Goal: Find specific page/section: Find specific page/section

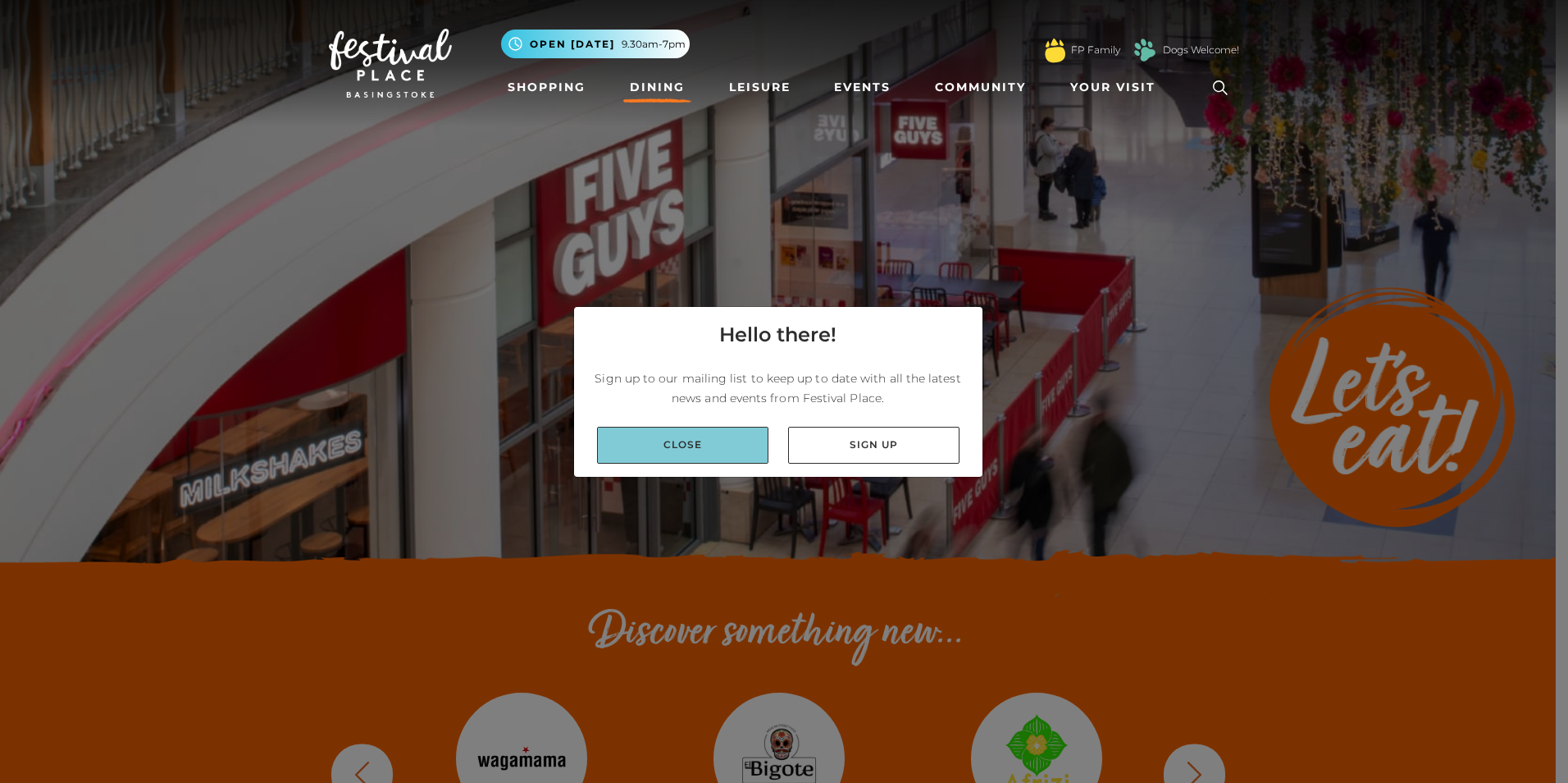
click at [704, 444] on link "Close" at bounding box center [683, 444] width 172 height 37
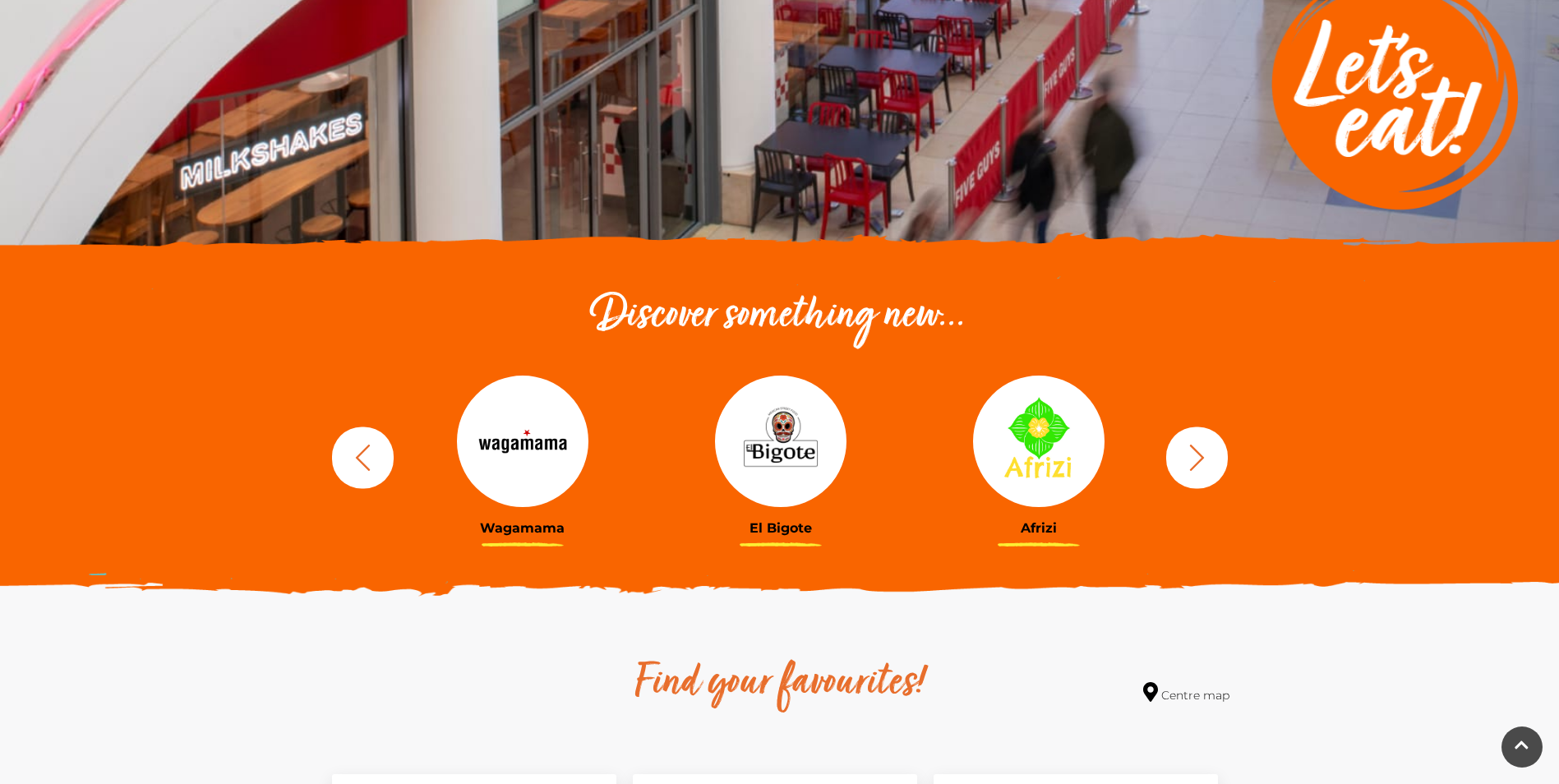
scroll to position [411, 0]
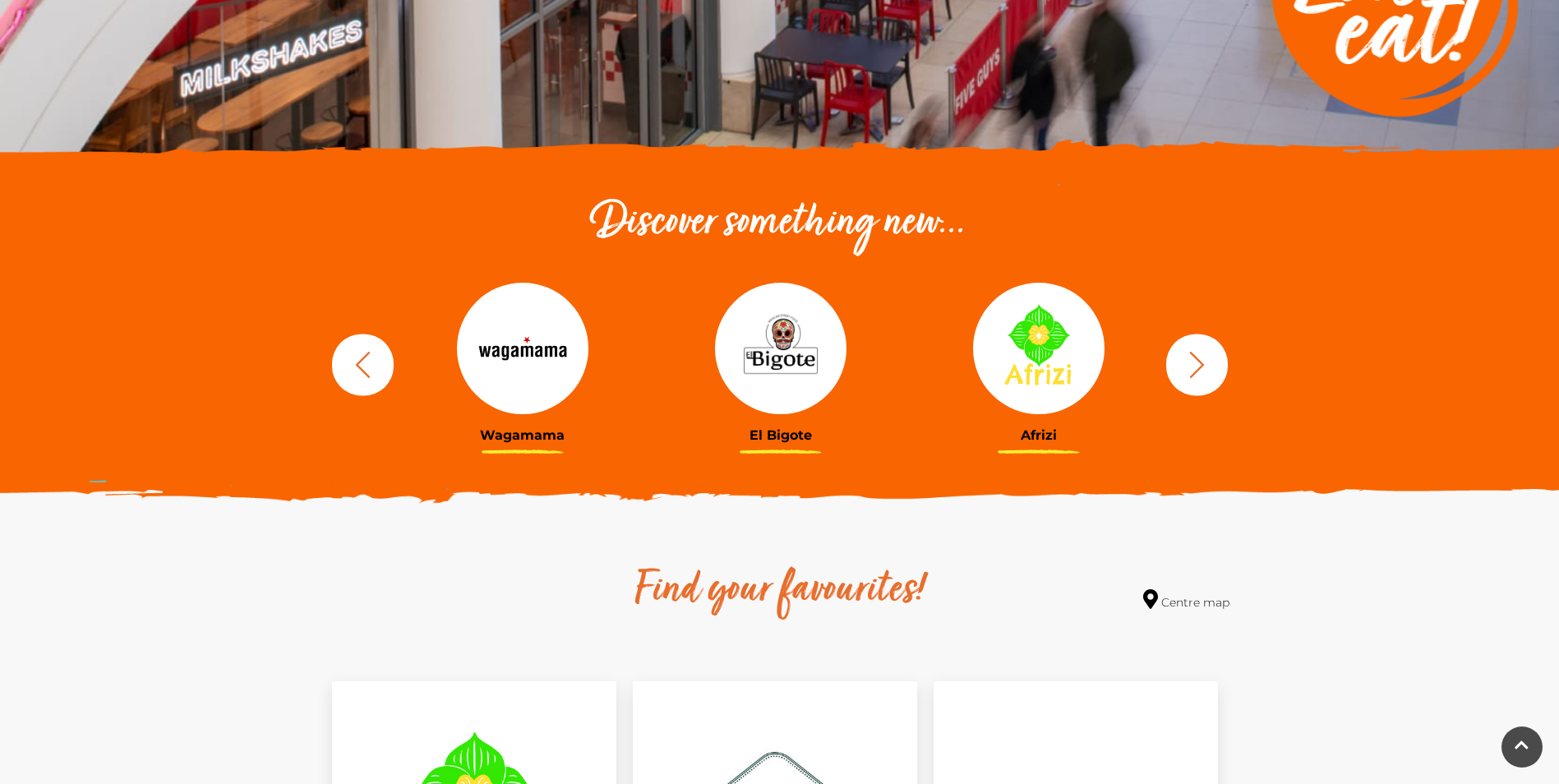
click at [1176, 373] on button "button" at bounding box center [1196, 364] width 62 height 62
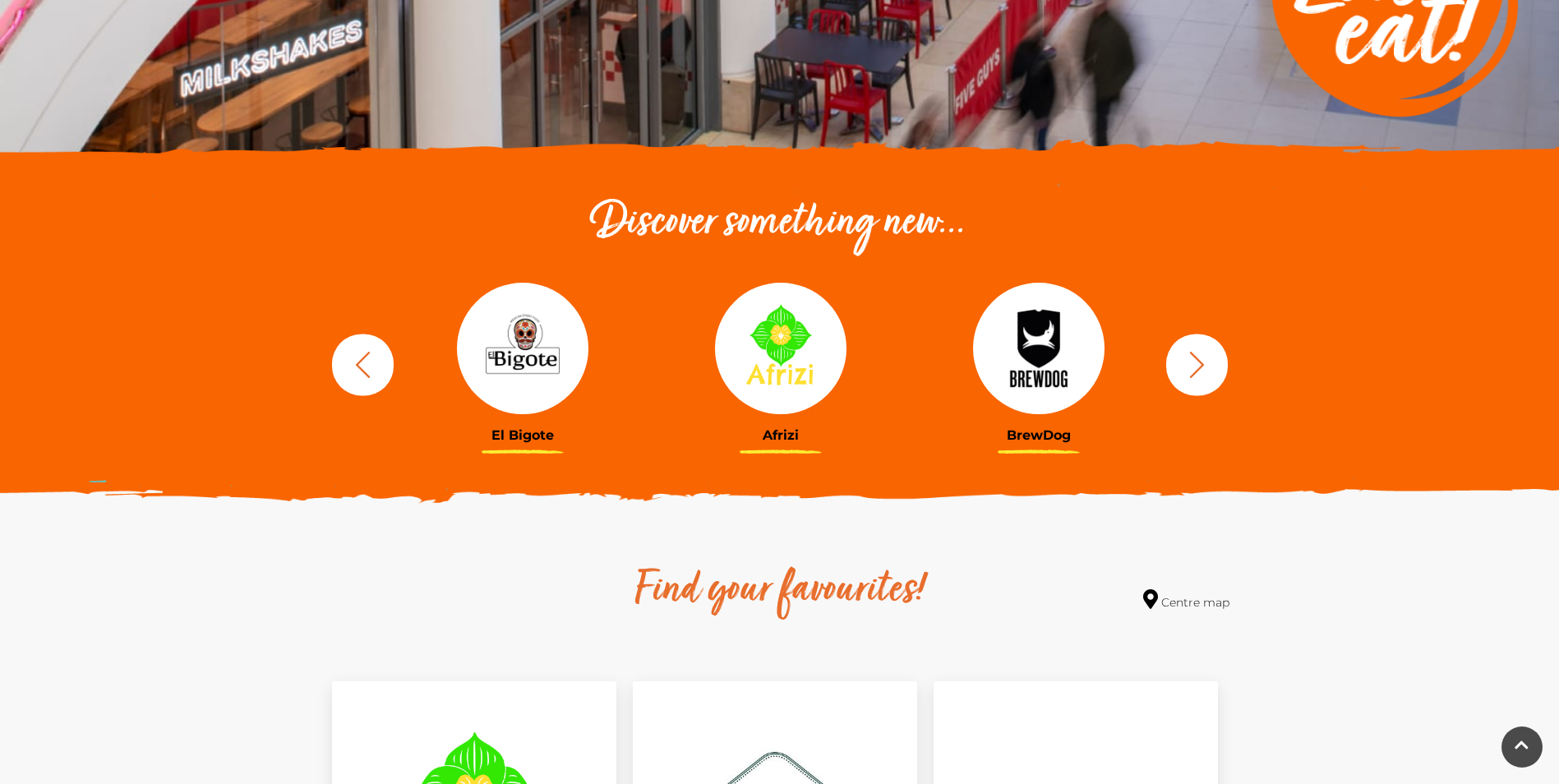
click at [1176, 373] on button "button" at bounding box center [1196, 364] width 62 height 62
click at [1197, 369] on icon "button" at bounding box center [1196, 364] width 15 height 26
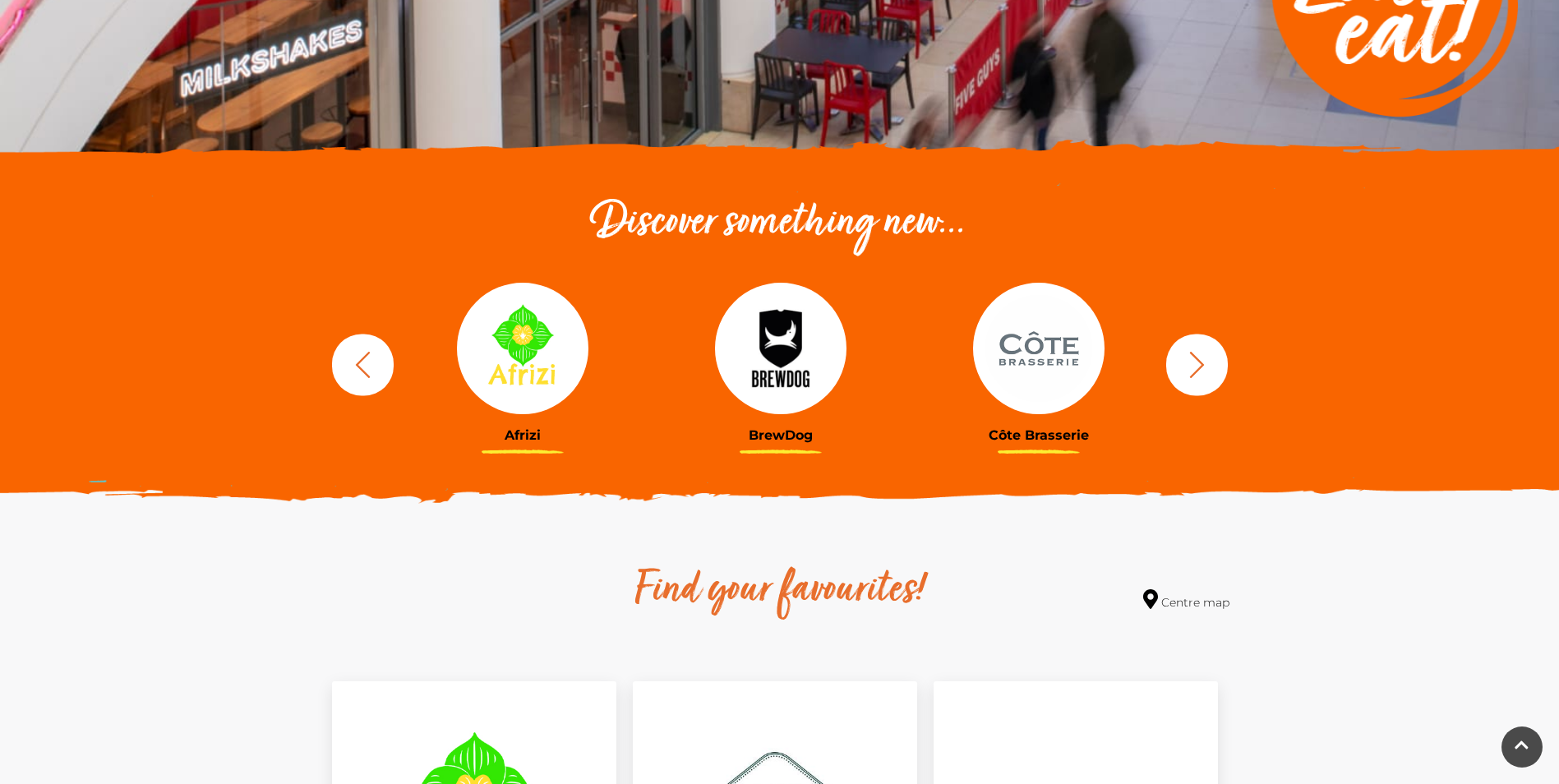
click at [1197, 369] on icon "button" at bounding box center [1196, 364] width 15 height 26
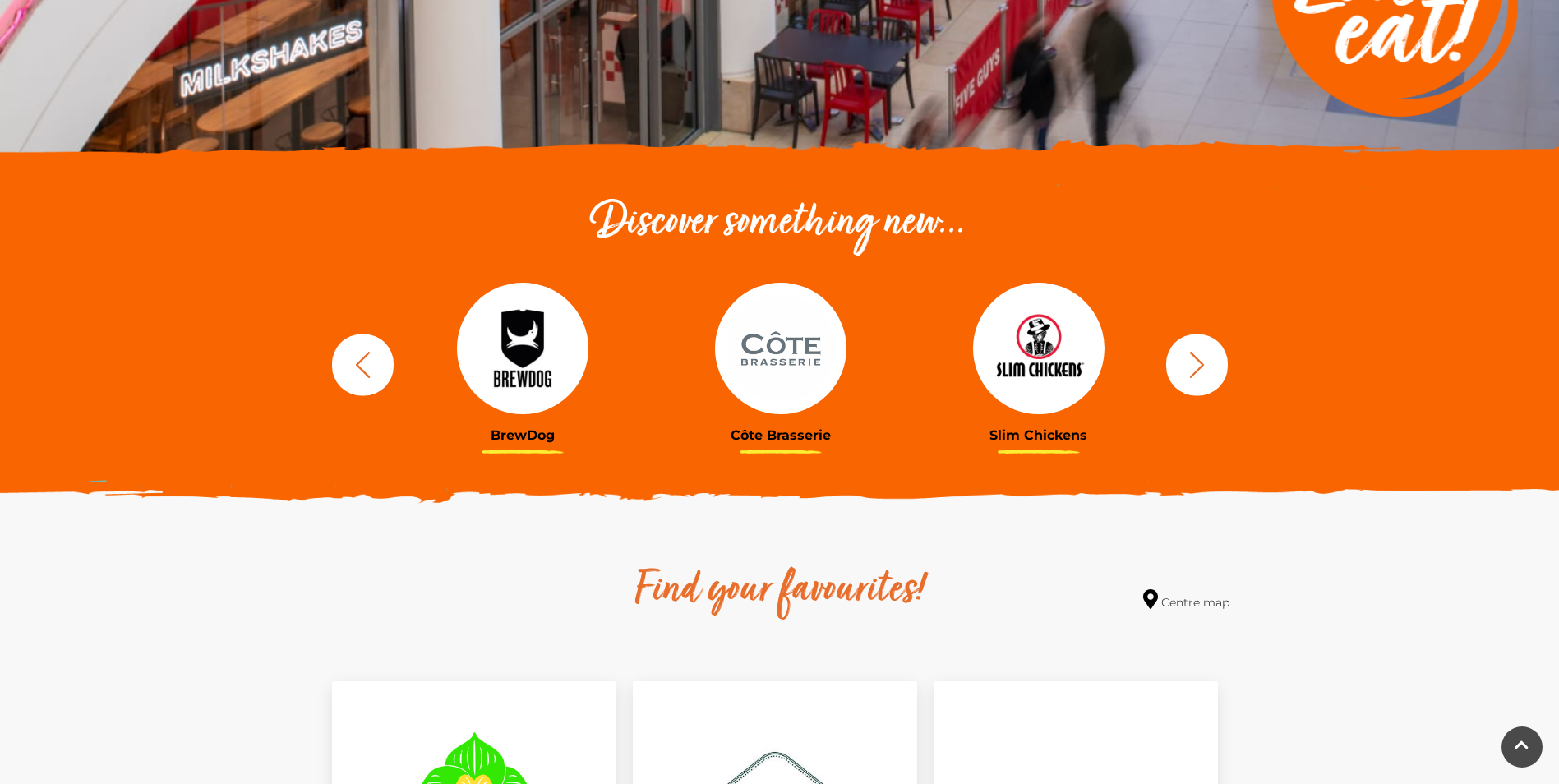
click at [1197, 369] on icon "button" at bounding box center [1196, 364] width 15 height 26
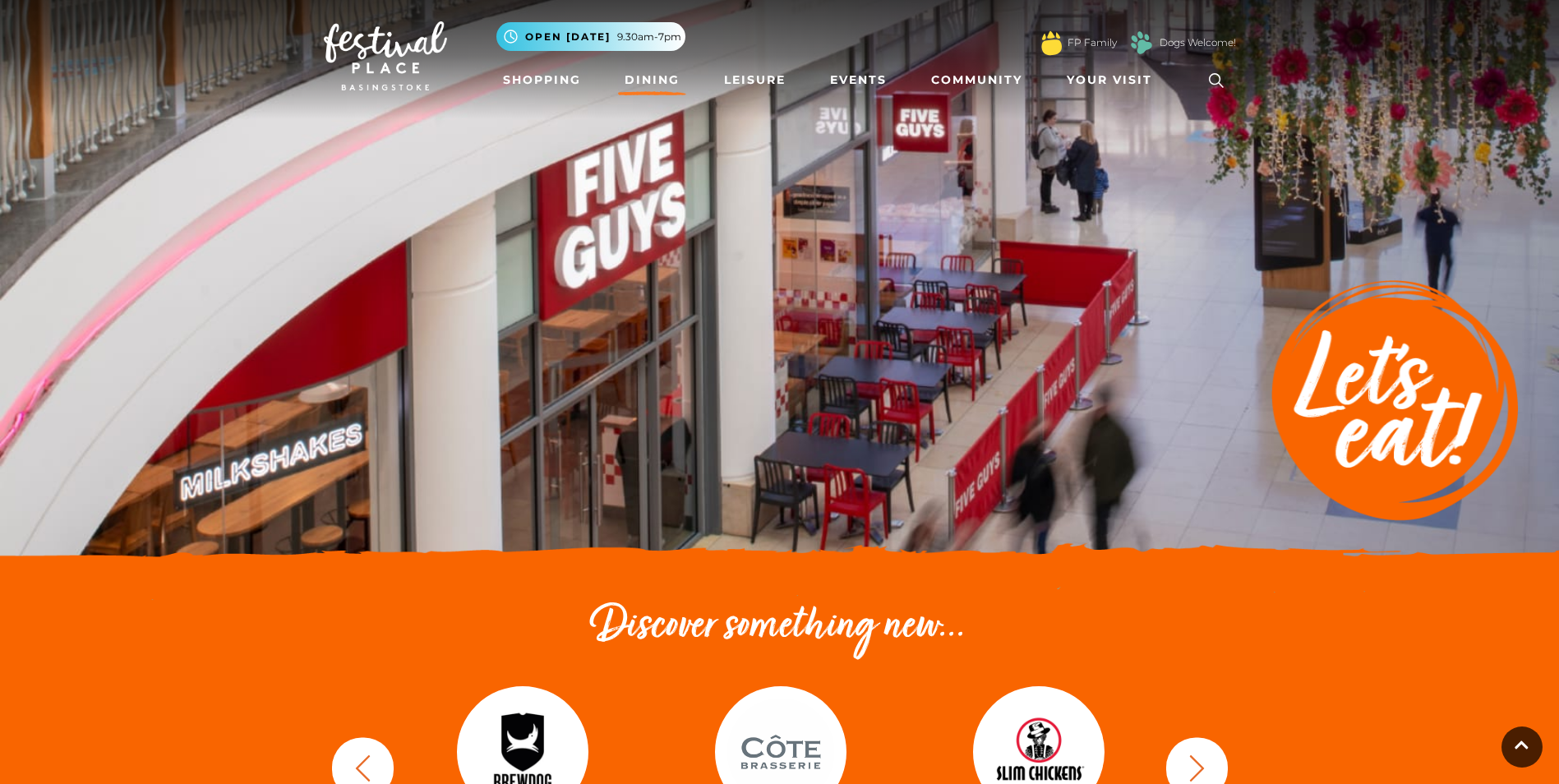
scroll to position [0, 0]
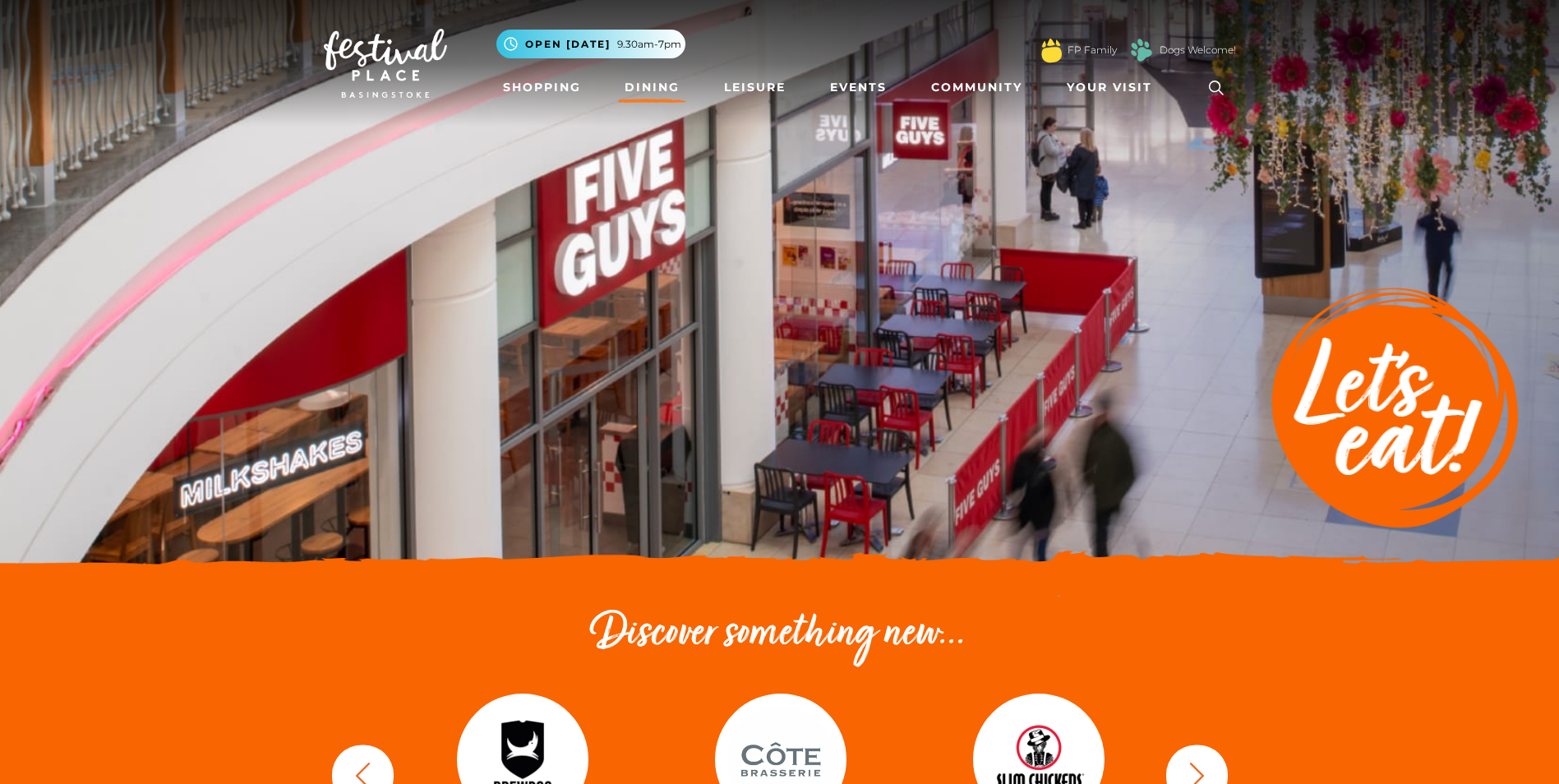
click at [639, 88] on link "Dining" at bounding box center [652, 87] width 68 height 30
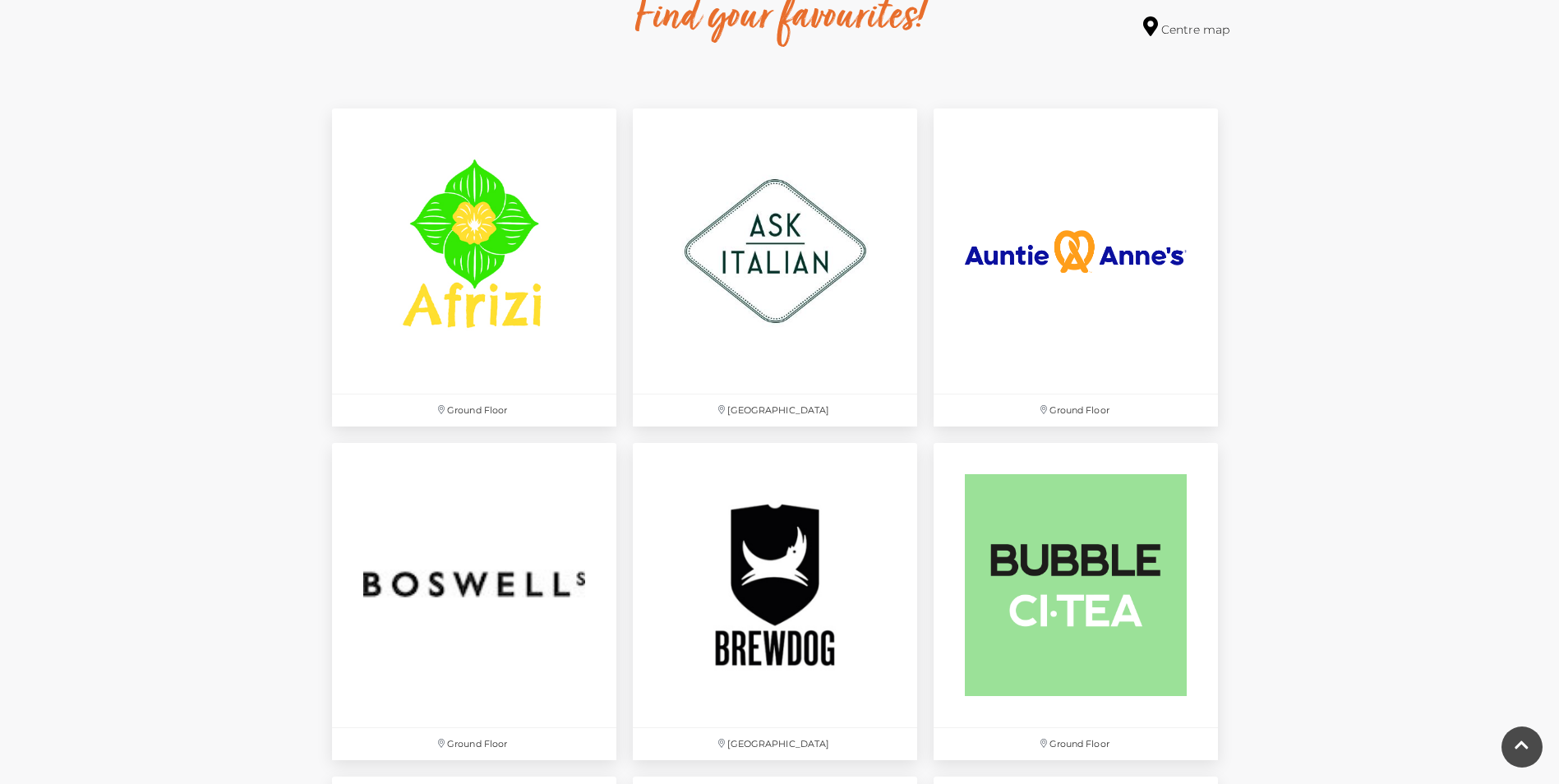
scroll to position [986, 0]
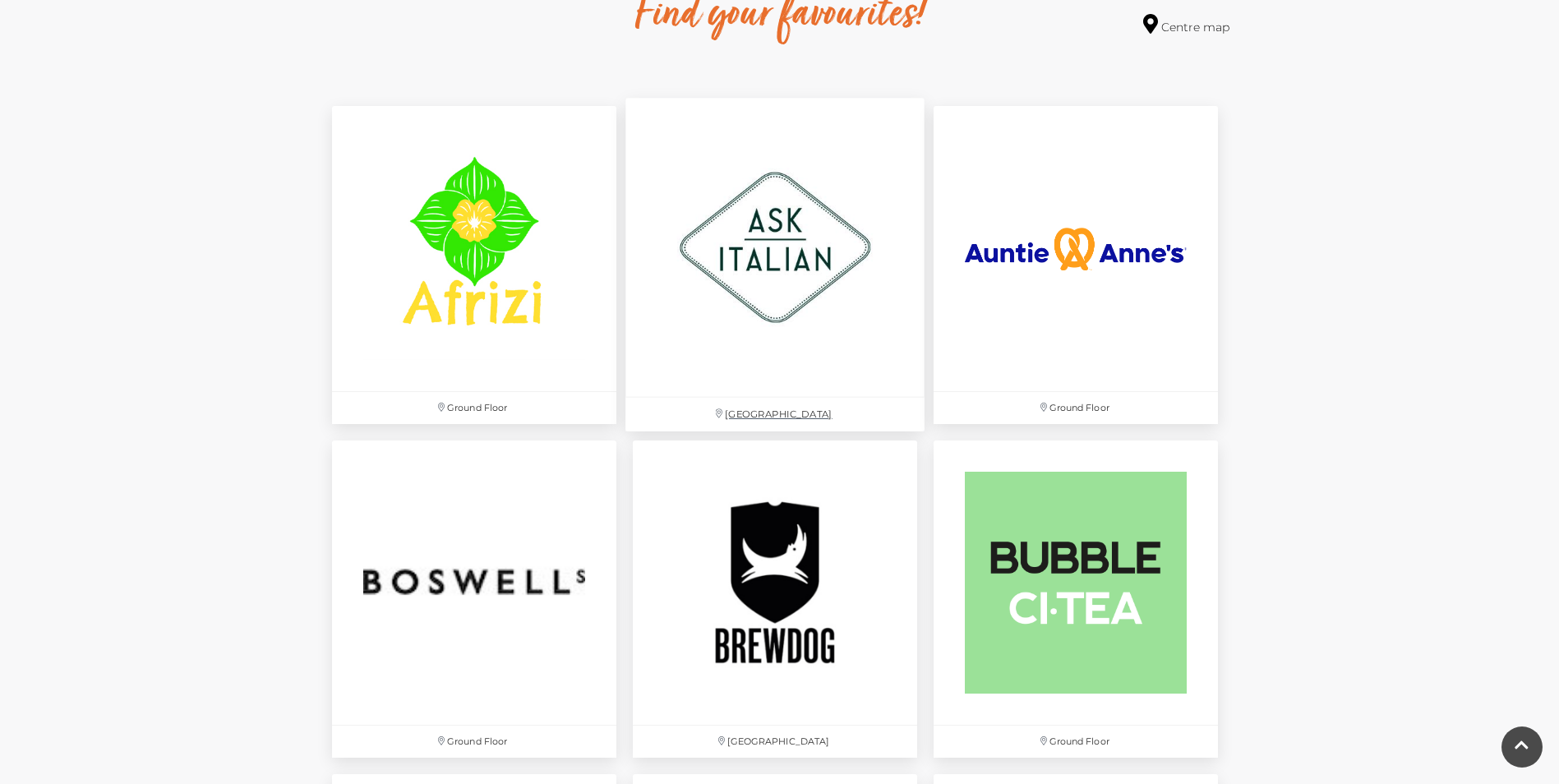
click at [760, 336] on img at bounding box center [775, 248] width 299 height 299
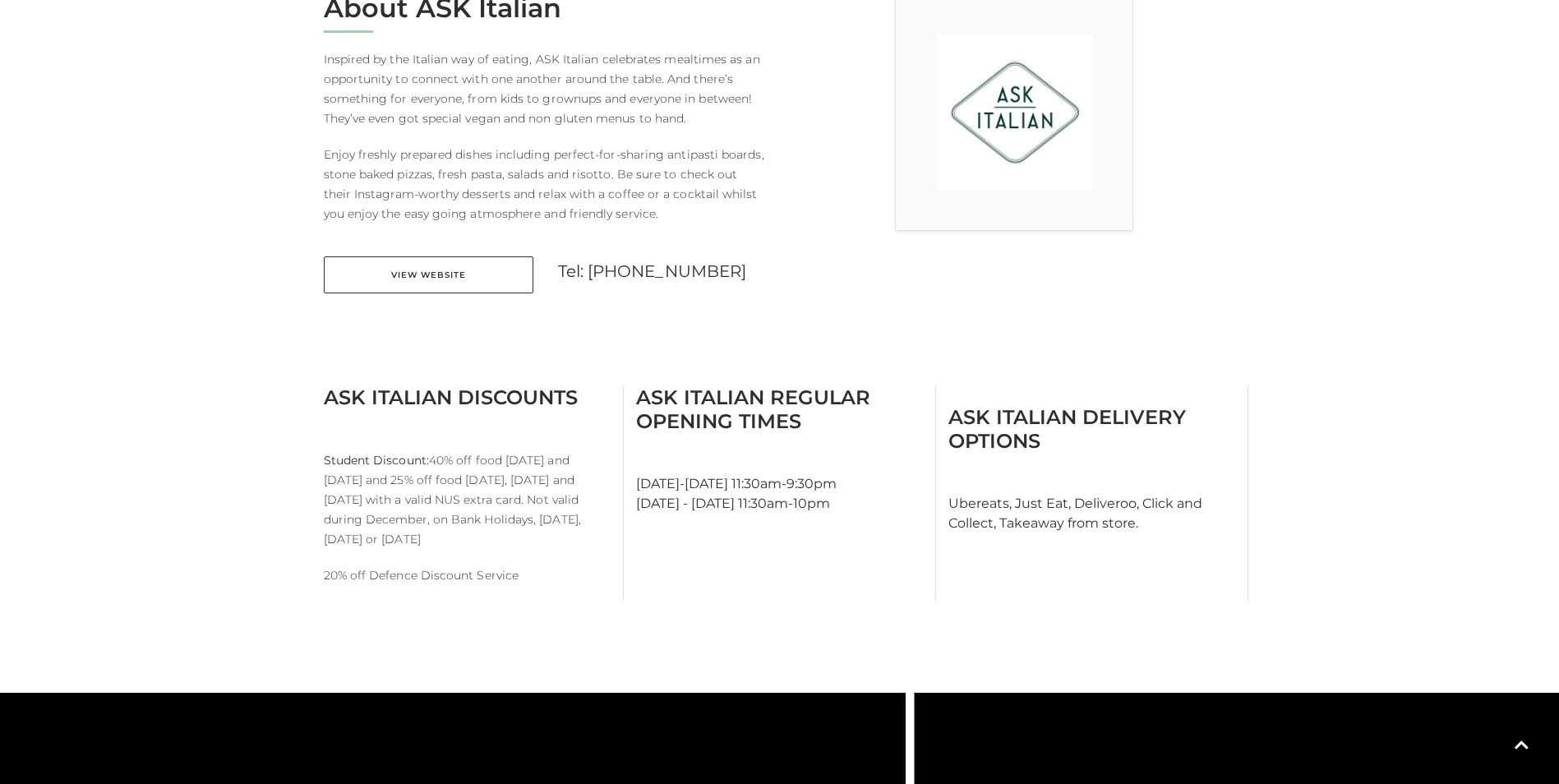
scroll to position [493, 0]
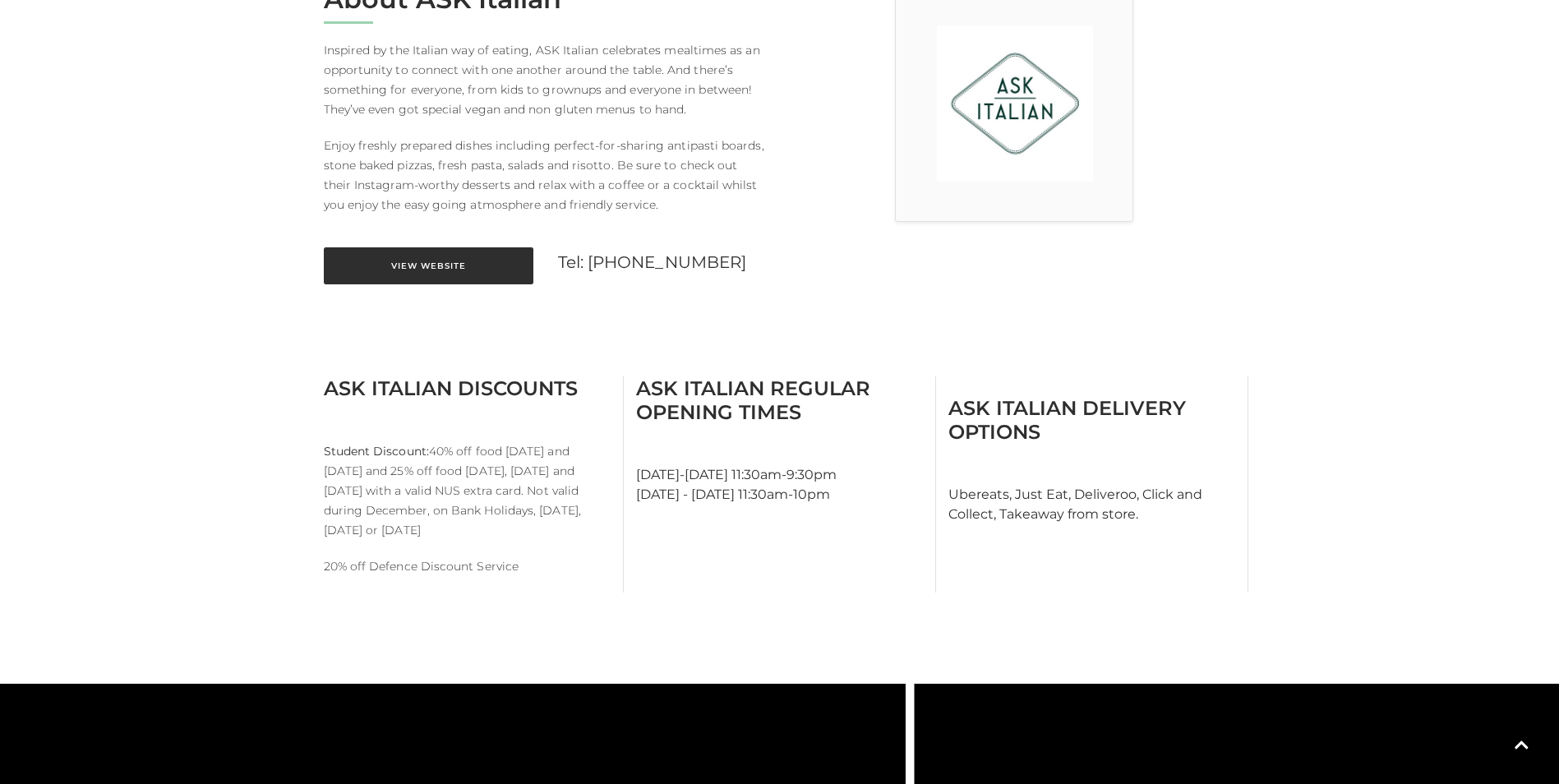
click at [458, 276] on link "View Website" at bounding box center [428, 265] width 210 height 37
